Goal: Information Seeking & Learning: Find contact information

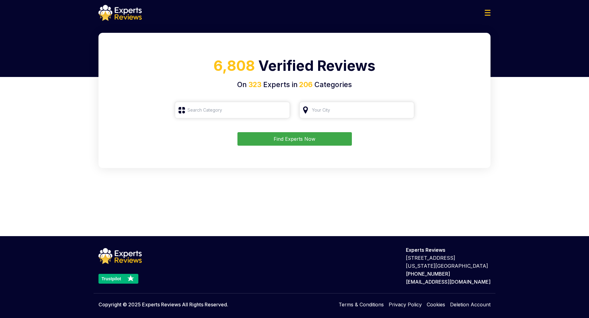
type input "Roofing"
click at [487, 16] on div at bounding box center [295, 13] width 402 height 16
click at [487, 12] on img at bounding box center [488, 13] width 6 height 6
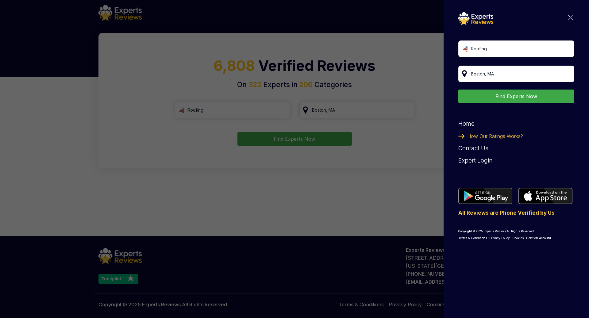
click at [573, 18] on img at bounding box center [570, 17] width 5 height 5
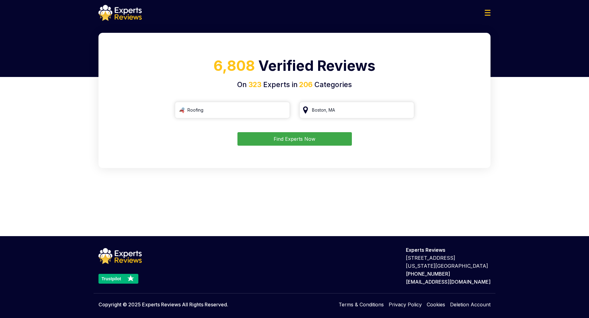
click at [260, 137] on button "Find Experts Now" at bounding box center [295, 139] width 114 height 14
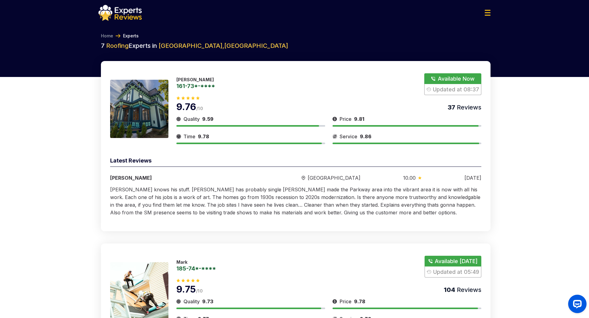
click at [487, 14] on img at bounding box center [488, 13] width 6 height 6
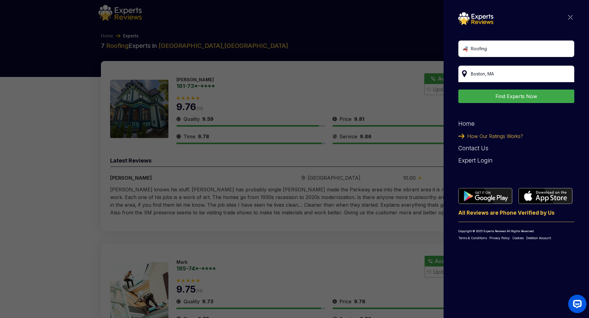
click at [572, 17] on img at bounding box center [570, 17] width 5 height 5
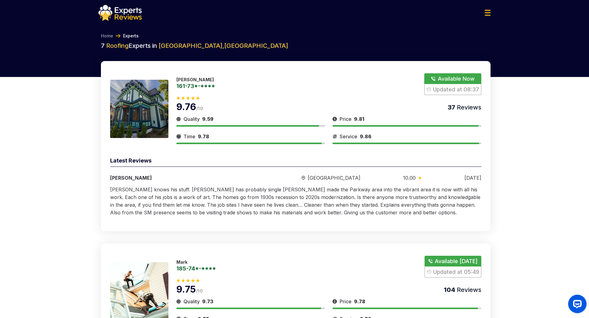
click at [182, 86] on link "161-73*-****" at bounding box center [195, 86] width 39 height 6
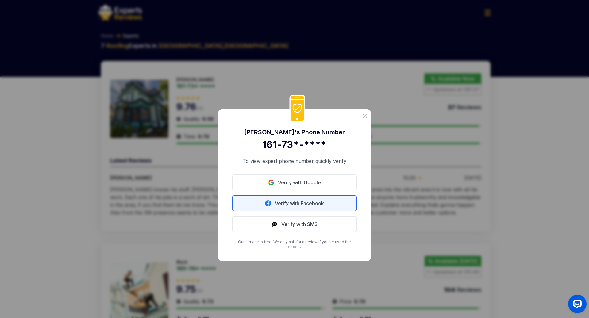
click at [316, 208] on link "Verify with Facebook" at bounding box center [294, 204] width 125 height 16
